Goal: Contribute content

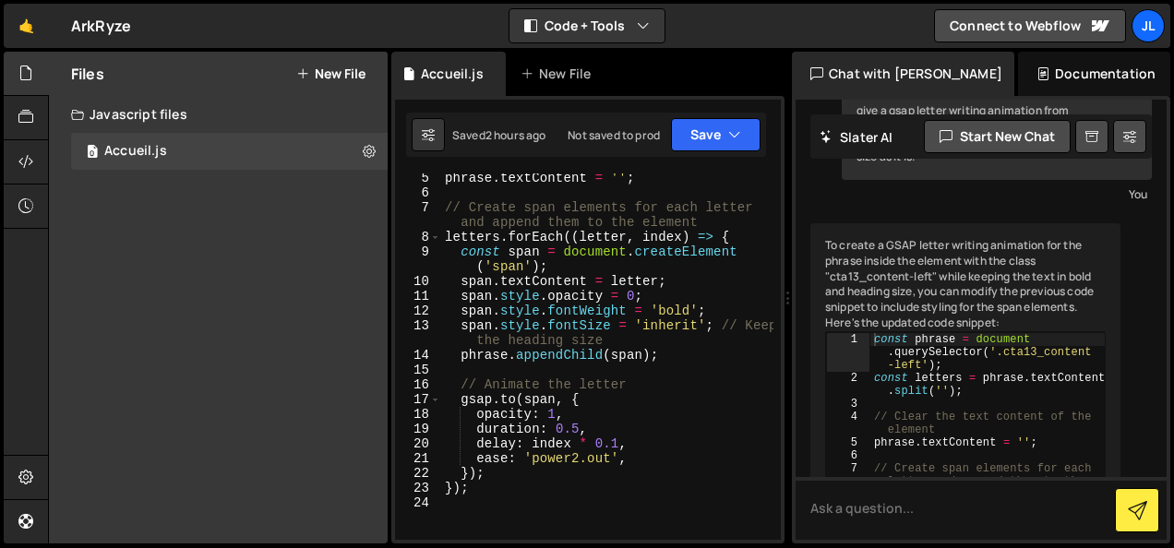
scroll to position [848, 0]
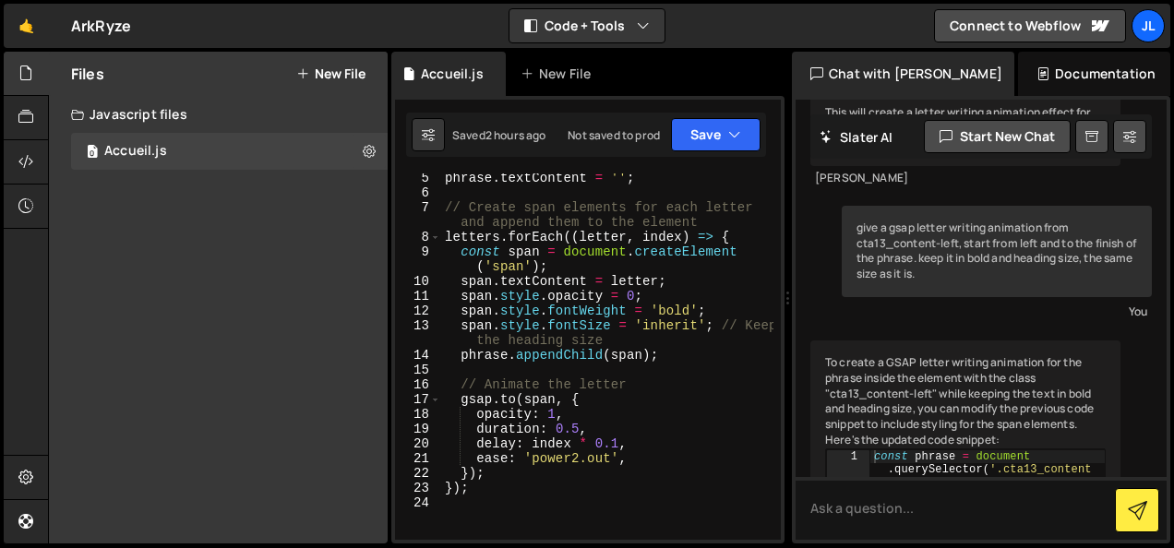
click at [941, 297] on div "give a gsap letter writing animation from cta13_content-left, start from left a…" at bounding box center [997, 251] width 310 height 91
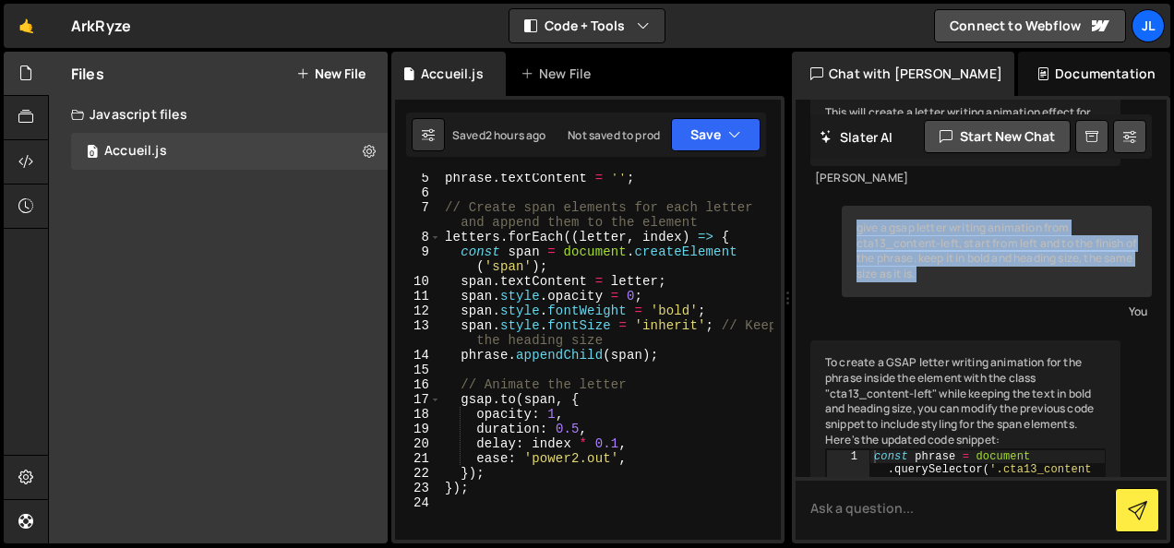
click at [941, 297] on div "give a gsap letter writing animation from cta13_content-left, start from left a…" at bounding box center [997, 251] width 310 height 91
copy div "give a gsap letter writing animation from cta13_content-left, start from left a…"
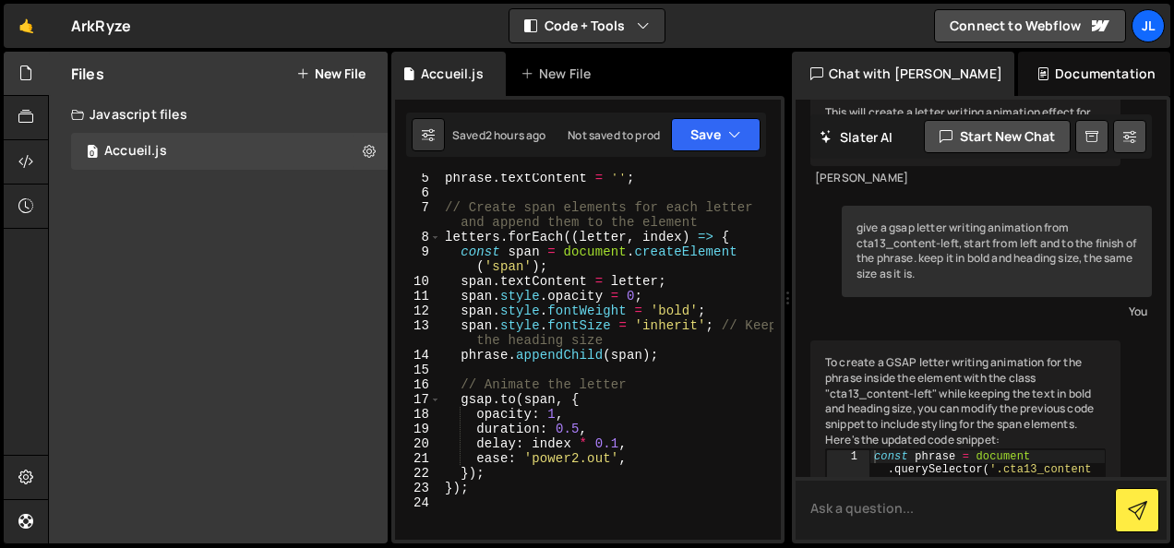
click at [883, 497] on textarea at bounding box center [981, 508] width 371 height 63
paste textarea "give a gsap letter writing animation from cta13_content-left, start from left a…"
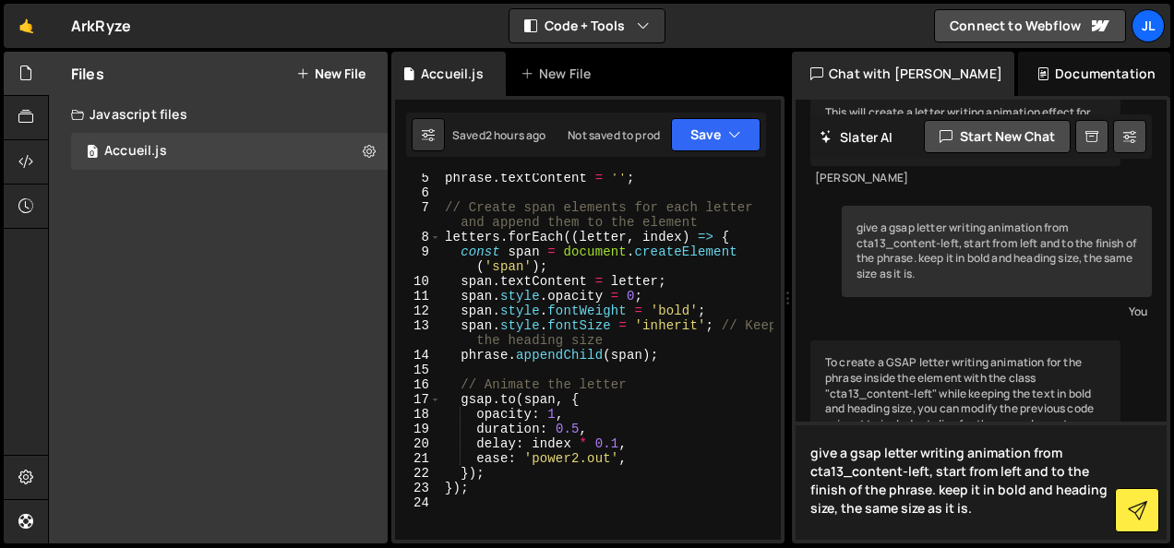
click at [917, 454] on textarea "give a gsap letter writing animation from cta13_content-left, start from left a…" at bounding box center [981, 481] width 371 height 118
click at [963, 455] on textarea "give a gsap letter writing animation from cta13_content-left, start from left a…" at bounding box center [981, 481] width 371 height 118
click at [926, 474] on textarea "give a gsap letter typing animation from cta13_content-left, start from left an…" at bounding box center [981, 481] width 371 height 118
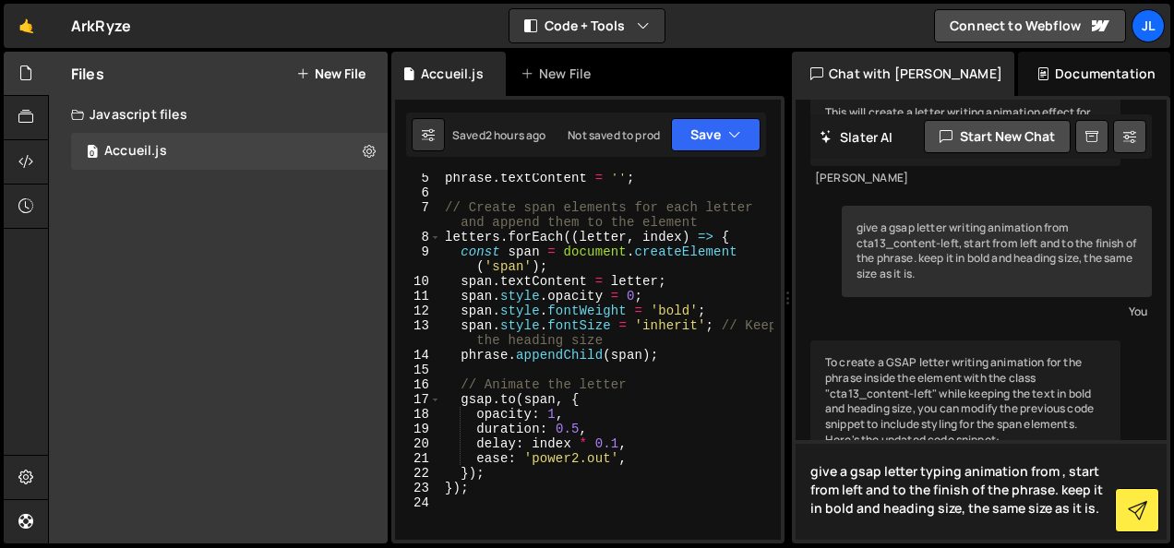
paste textarea "heading-style-h2"
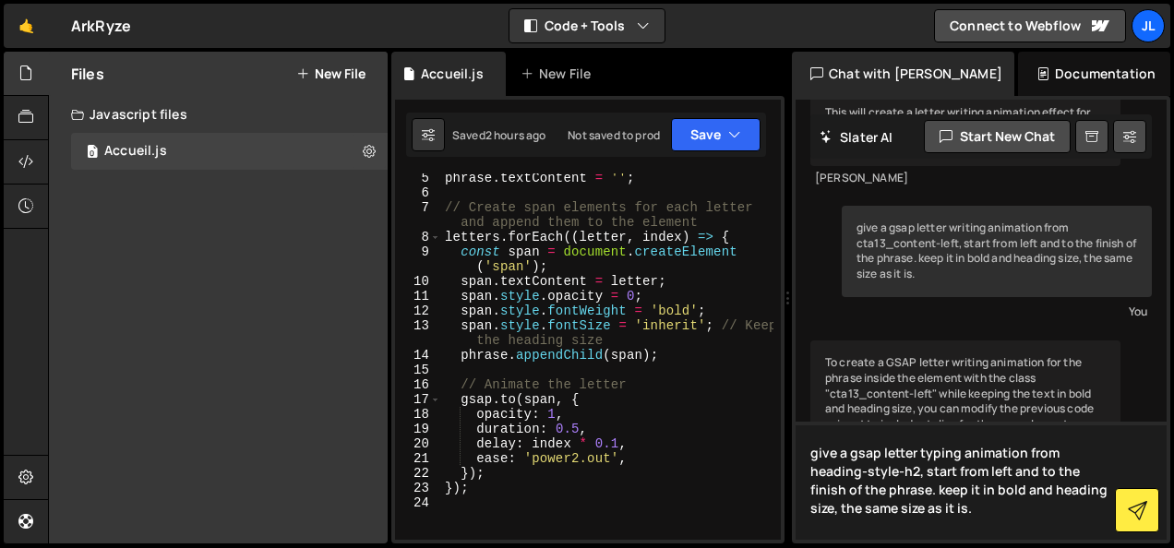
drag, startPoint x: 885, startPoint y: 507, endPoint x: 859, endPoint y: 491, distance: 30.2
click at [859, 491] on textarea "give a gsap letter typing animation from heading-style-h2, start from left and …" at bounding box center [981, 481] width 371 height 118
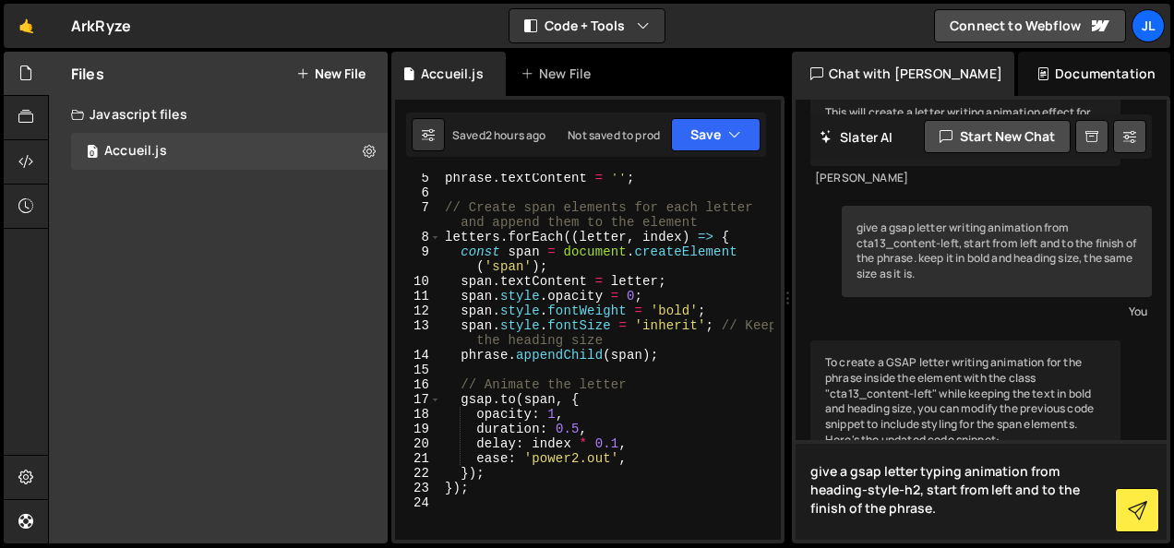
type textarea "give a gsap letter typing animation from heading-style-h2, start from left and …"
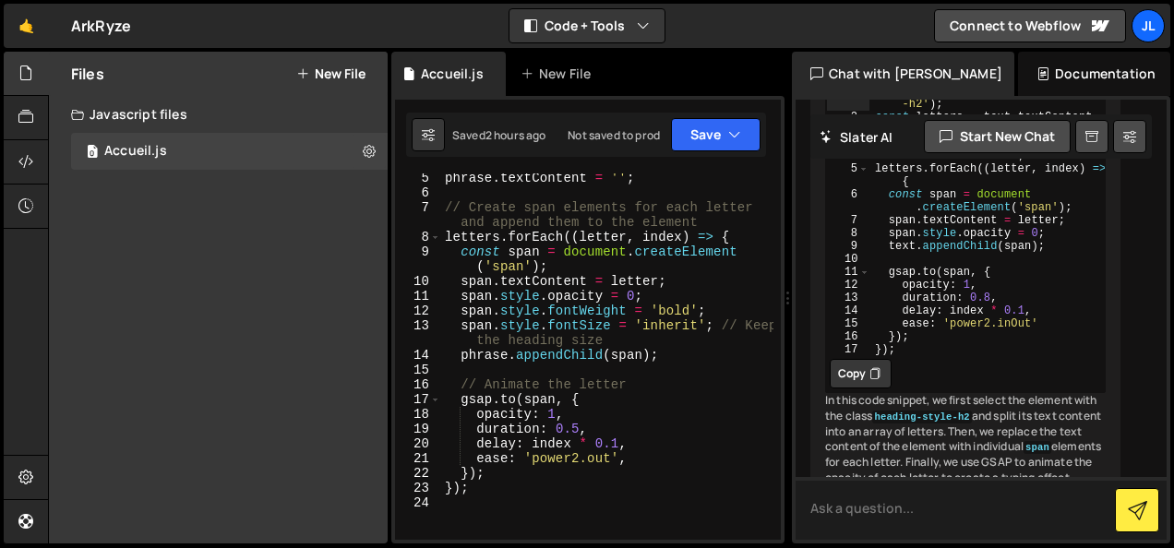
scroll to position [2068, 0]
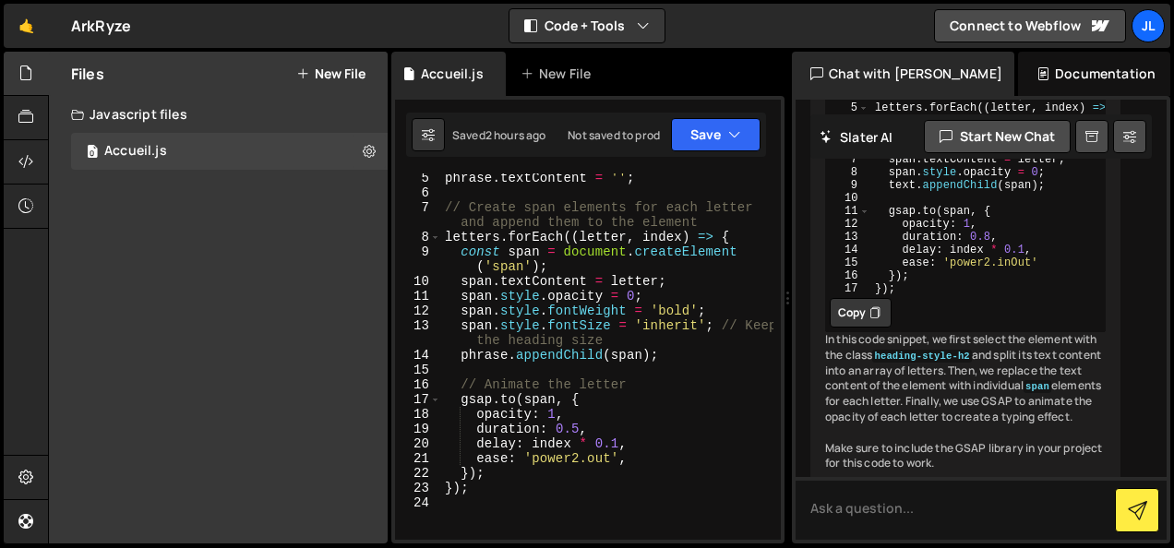
click at [868, 328] on button "Copy" at bounding box center [861, 313] width 62 height 30
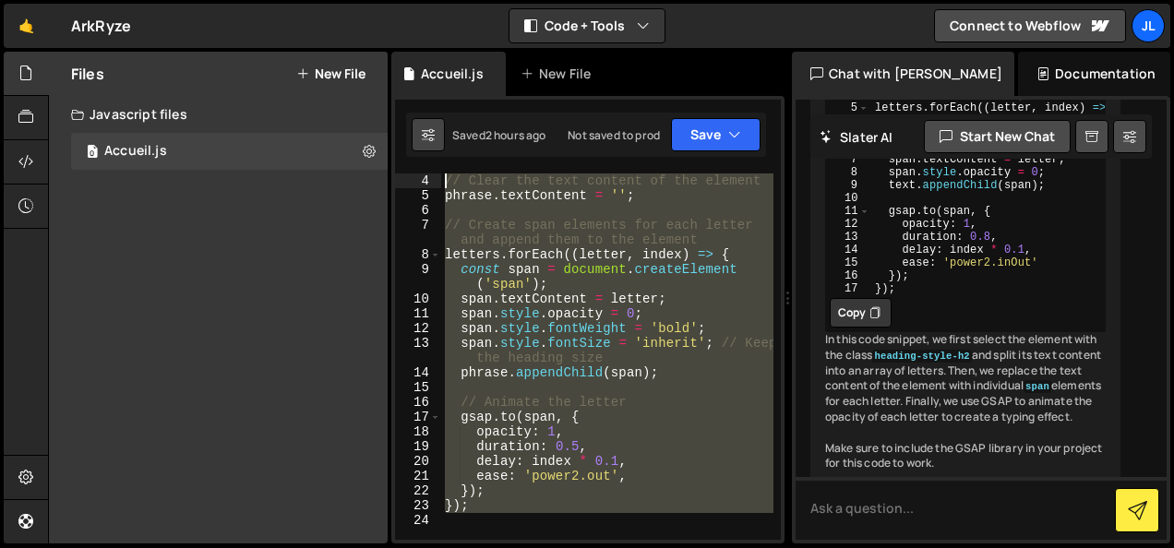
scroll to position [0, 0]
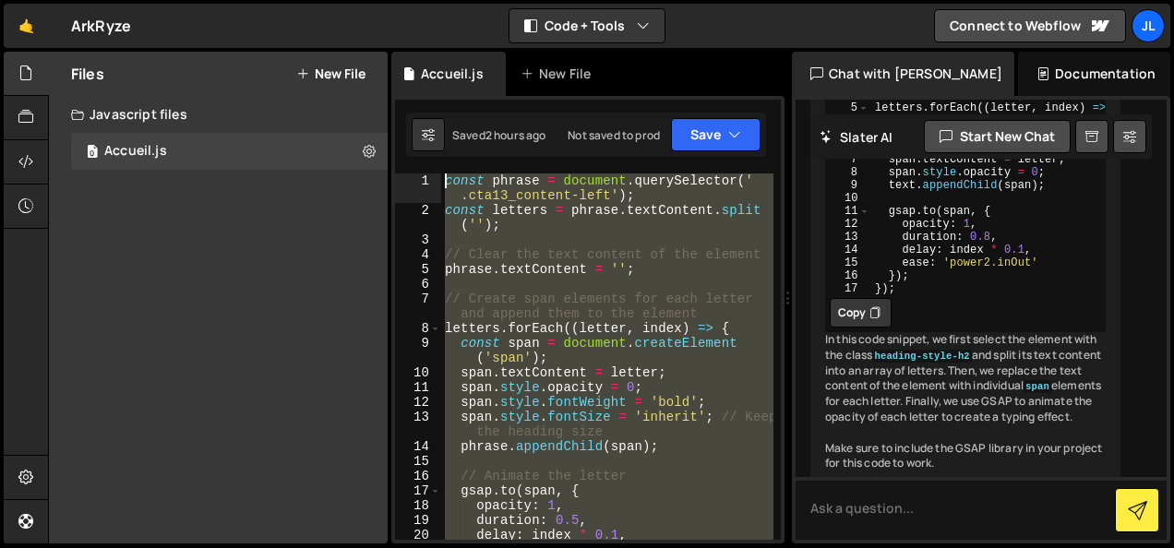
drag, startPoint x: 552, startPoint y: 503, endPoint x: 435, endPoint y: 108, distance: 412.1
click at [435, 108] on div "1 2 3 4 5 6 7 8 9 10 11 12 13 14 15 16 17 18 19 20 21 const phrase = document .…" at bounding box center [587, 320] width 393 height 448
type textarea "const phrase = document.querySelector('.cta13_content-left'); const letters = p…"
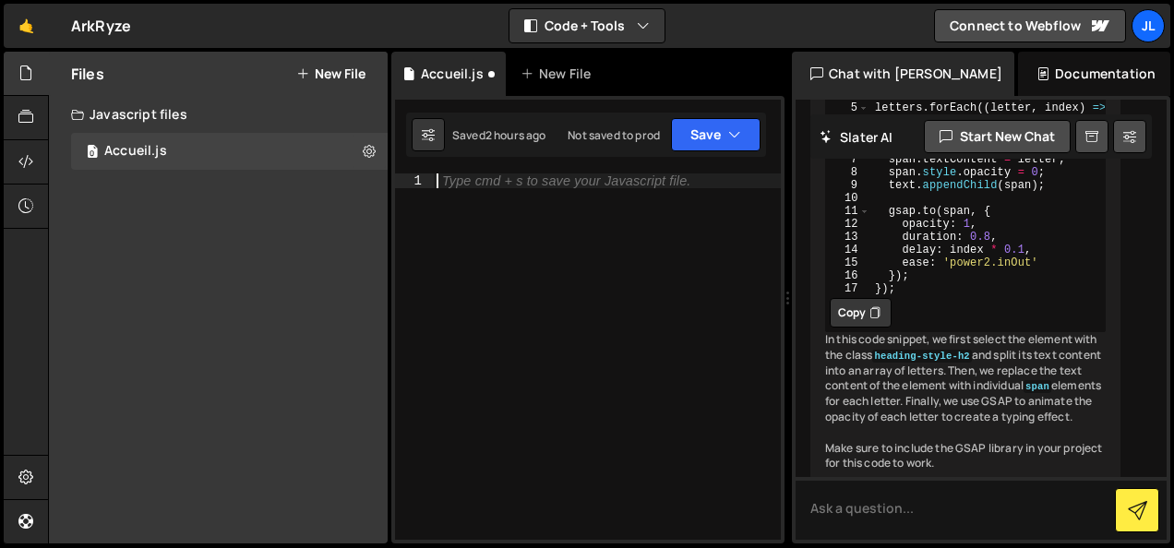
paste textarea "});"
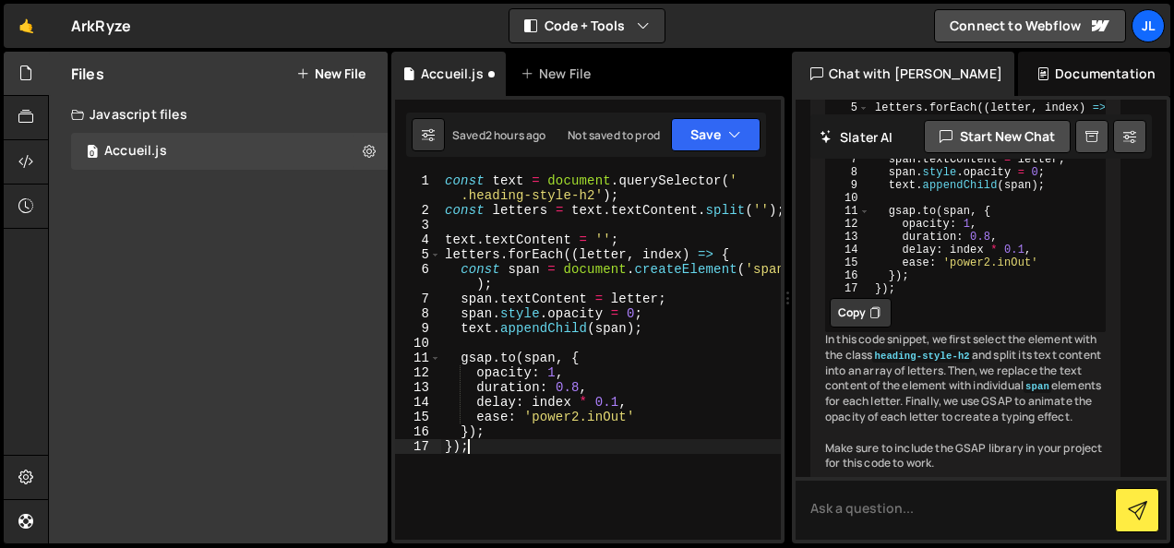
type textarea "});"
click at [716, 139] on button "Save" at bounding box center [716, 134] width 90 height 33
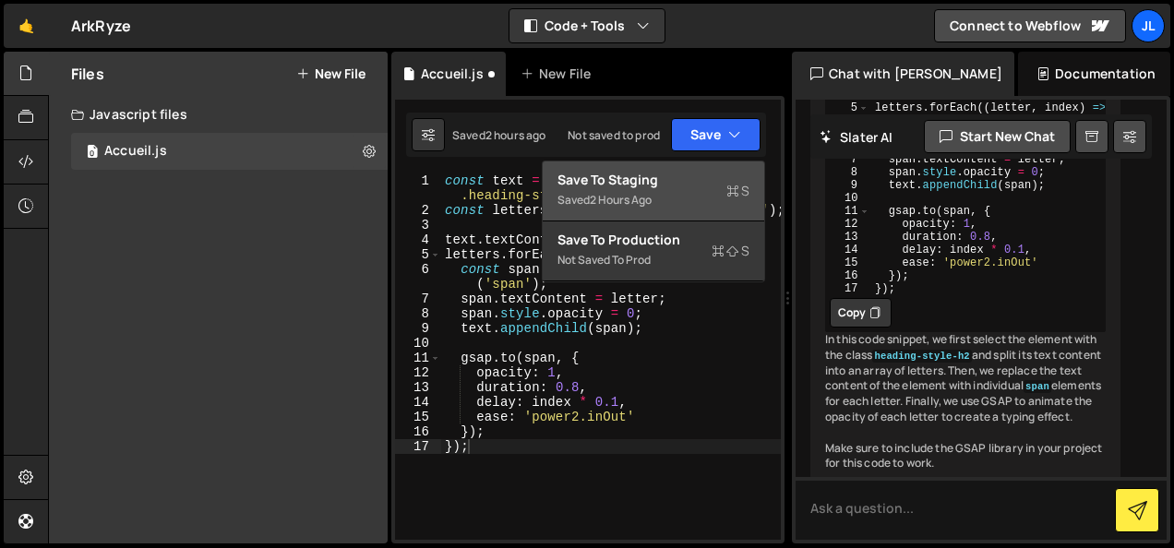
click at [688, 169] on button "Save to Staging S Saved 2 hours ago" at bounding box center [654, 192] width 222 height 60
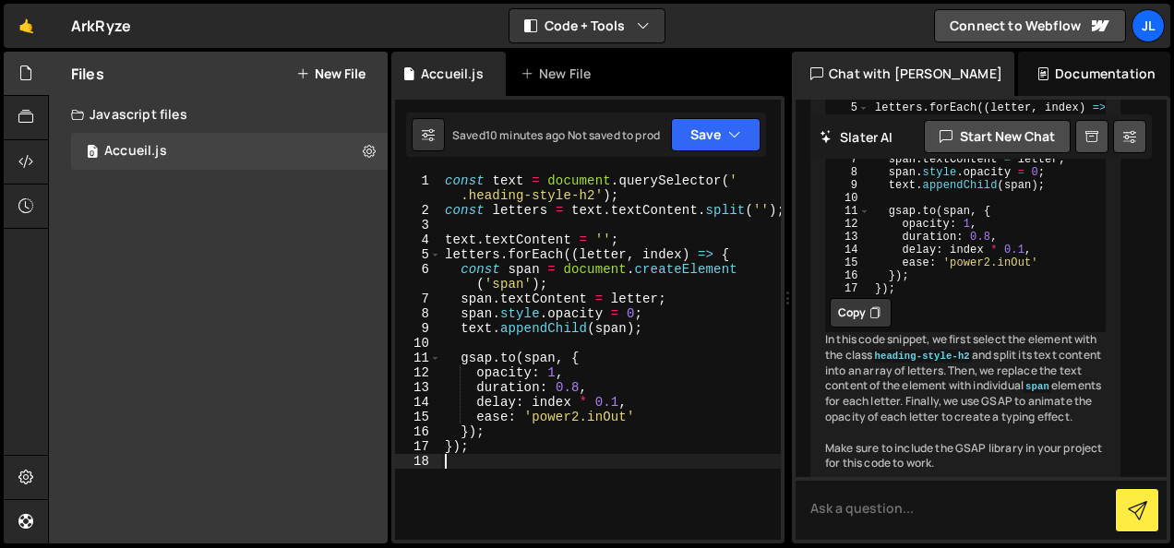
click at [666, 461] on div "const text = document . querySelector ( ' .heading-style-h2' ) ; const letters …" at bounding box center [611, 379] width 340 height 411
click at [862, 513] on textarea at bounding box center [981, 508] width 371 height 63
paste textarea "You are given a task to integrate an existing React component in the codebase T…"
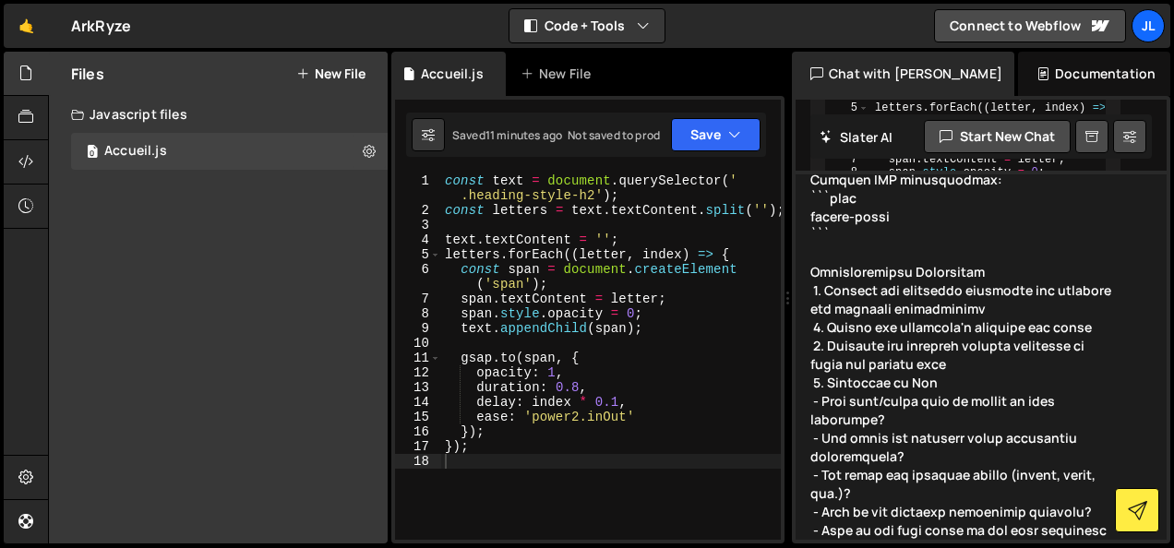
scroll to position [5339, 0]
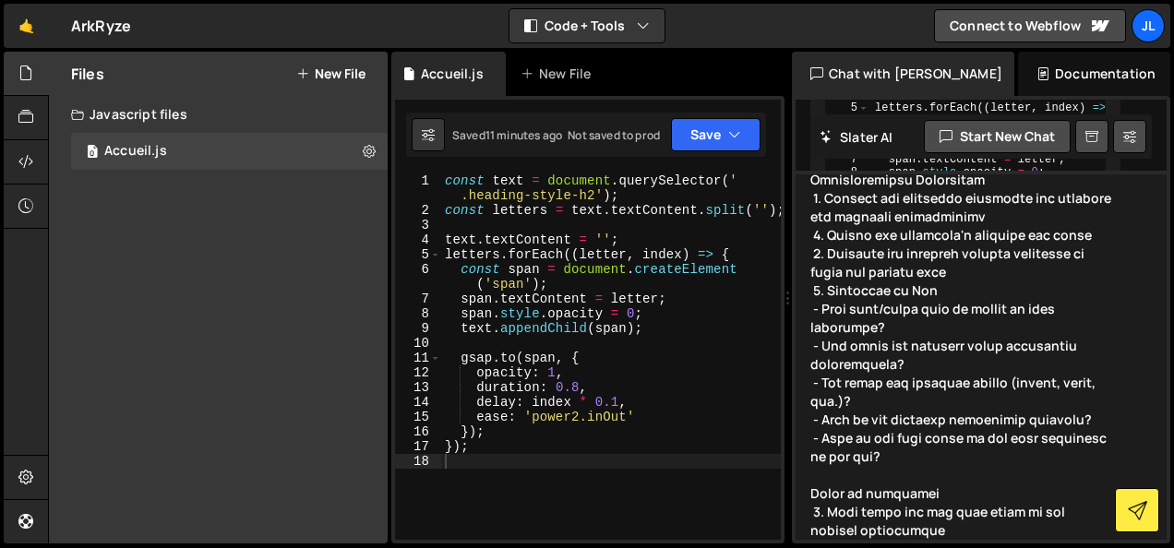
type textarea "You are given a task to integrate an existing React component in the codebase T…"
